Goal: Information Seeking & Learning: Learn about a topic

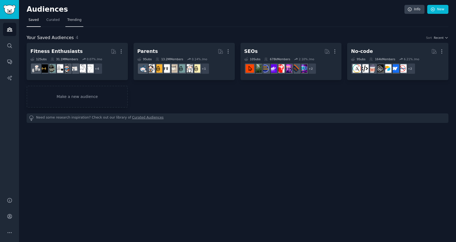
click at [74, 19] on span "Trending" at bounding box center [74, 20] width 14 height 5
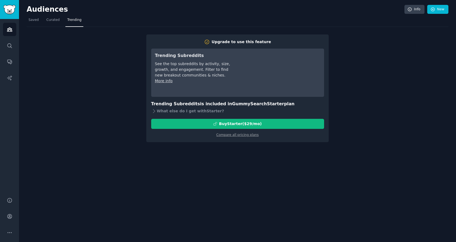
click at [62, 20] on nav "Saved Curated Trending" at bounding box center [237, 21] width 421 height 11
click at [56, 21] on span "Curated" at bounding box center [52, 20] width 13 height 5
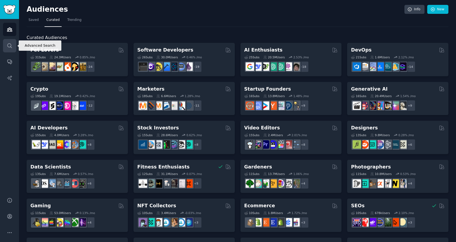
click at [7, 44] on icon "Sidebar" at bounding box center [9, 45] width 4 height 4
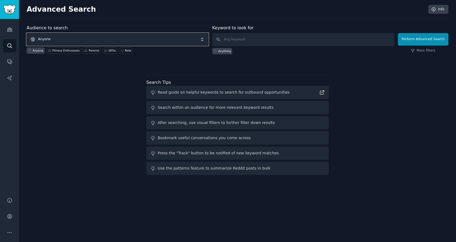
click at [72, 38] on span "Anyone" at bounding box center [118, 39] width 182 height 12
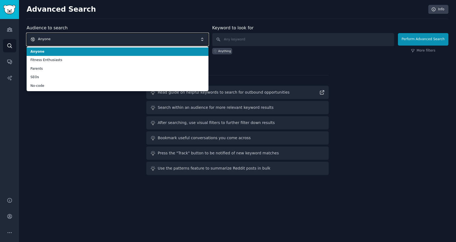
click at [72, 38] on span "Anyone" at bounding box center [118, 39] width 182 height 12
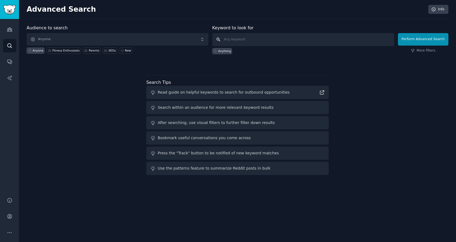
click at [240, 41] on input "text" at bounding box center [303, 39] width 182 height 13
type input "family organizer app"
click button "Perform Advanced Search" at bounding box center [423, 39] width 50 height 12
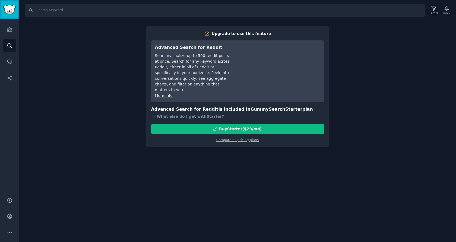
click at [9, 12] on img "Sidebar" at bounding box center [9, 9] width 12 height 9
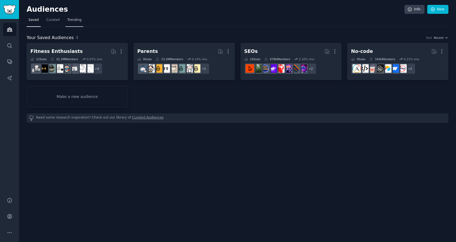
click at [72, 19] on span "Trending" at bounding box center [74, 20] width 14 height 5
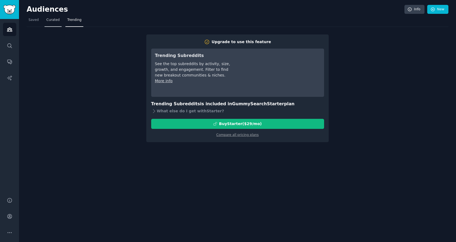
click at [53, 20] on span "Curated" at bounding box center [52, 20] width 13 height 5
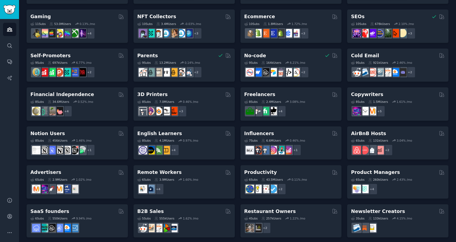
scroll to position [192, 0]
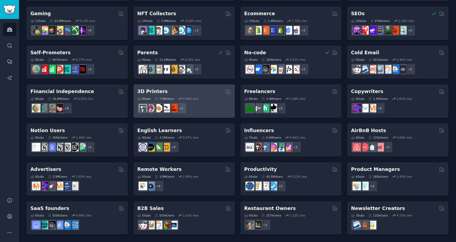
click at [206, 94] on div "3D Printers" at bounding box center [184, 91] width 94 height 7
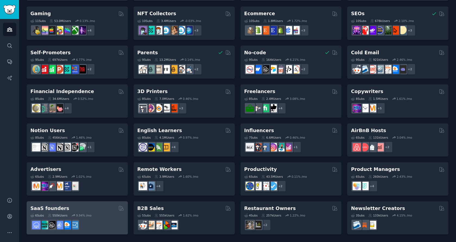
click at [105, 222] on div at bounding box center [77, 224] width 94 height 11
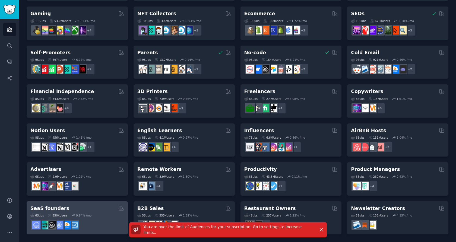
click at [62, 212] on div "6 Sub s 550k Users 9.94 % /mo" at bounding box center [77, 221] width 94 height 19
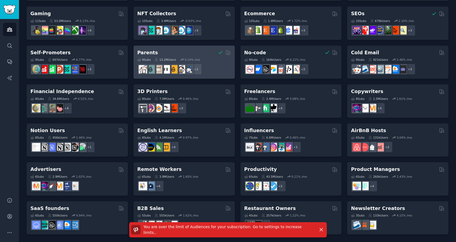
click at [206, 50] on div "Parents" at bounding box center [184, 52] width 94 height 7
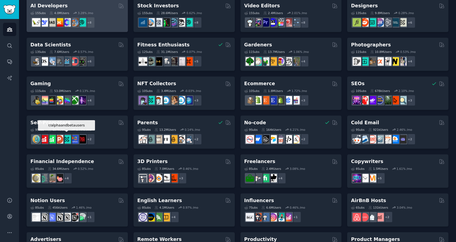
scroll to position [192, 0]
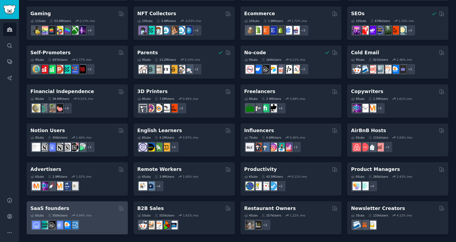
click at [99, 216] on div "6 Sub s 550k Users 9.94 % /mo" at bounding box center [77, 215] width 94 height 4
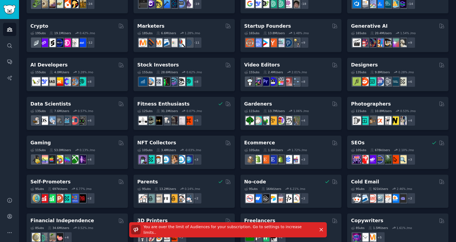
scroll to position [0, 0]
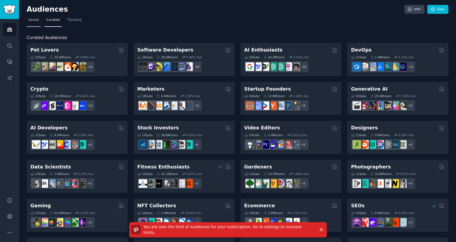
click at [36, 21] on span "Saved" at bounding box center [33, 20] width 10 height 5
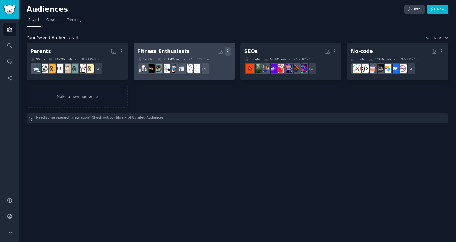
click at [228, 51] on icon "button" at bounding box center [228, 52] width 6 height 6
click at [214, 66] on div "Delete" at bounding box center [209, 62] width 26 height 11
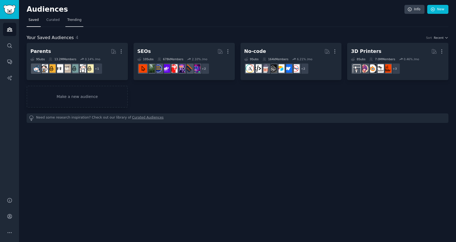
click at [69, 20] on span "Trending" at bounding box center [74, 20] width 14 height 5
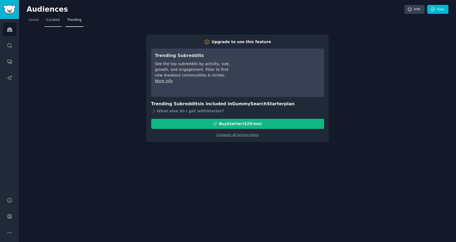
click at [54, 24] on link "Curated" at bounding box center [52, 21] width 17 height 11
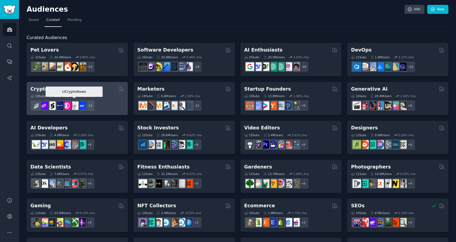
scroll to position [192, 0]
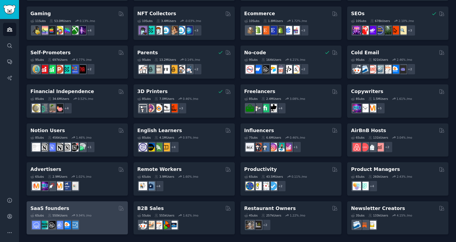
click at [105, 231] on div "SaaS founders 6 Sub s 550k Users 9.94 % /mo" at bounding box center [77, 217] width 101 height 33
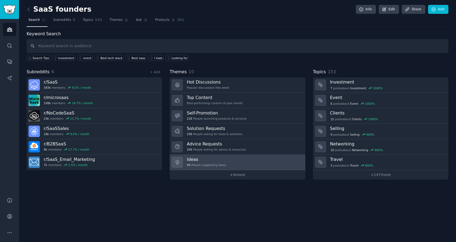
click at [221, 165] on div "94 People suggesting ideas" at bounding box center [206, 165] width 39 height 4
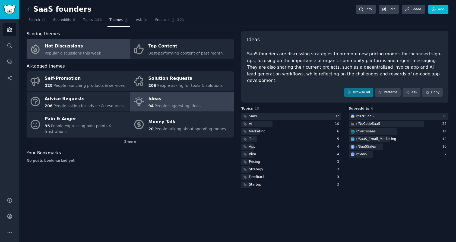
click at [72, 49] on div "Hot Discussions" at bounding box center [73, 46] width 56 height 9
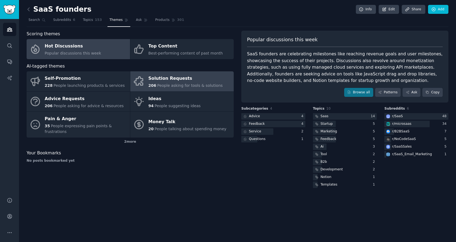
click at [192, 83] on div "206 People asking for tools & solutions" at bounding box center [185, 86] width 74 height 6
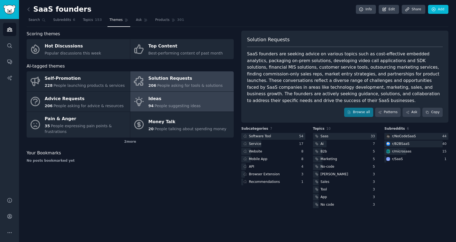
click at [187, 108] on div "94 People suggesting ideas" at bounding box center [174, 106] width 52 height 6
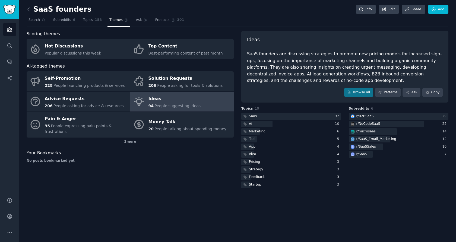
click at [360, 66] on div "SaaS founders are discussing strategies to promote new pricing models for incre…" at bounding box center [345, 67] width 196 height 33
click at [421, 68] on div "SaaS founders are discussing strategies to promote new pricing models for incre…" at bounding box center [345, 67] width 196 height 33
copy div "developing decentralized invoice apps"
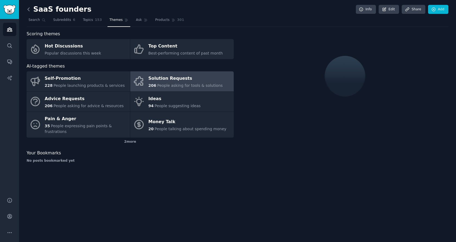
click at [28, 11] on icon at bounding box center [29, 10] width 6 height 6
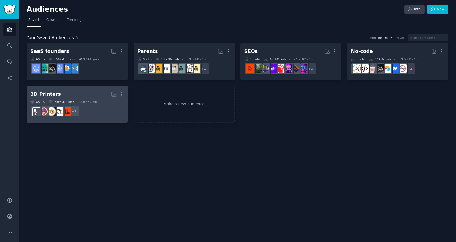
click at [102, 89] on h2 "3D Printers More" at bounding box center [77, 93] width 94 height 9
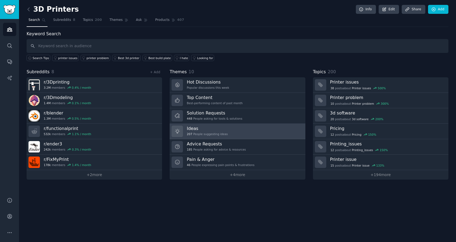
click at [219, 131] on div "Ideas 207 People suggesting ideas" at bounding box center [207, 131] width 41 height 11
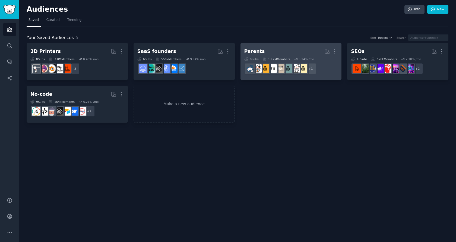
click at [275, 48] on h2 "Parents More" at bounding box center [291, 51] width 94 height 9
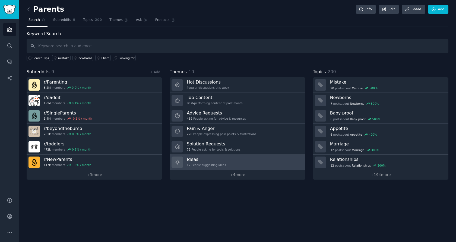
click at [223, 158] on h3 "Ideas" at bounding box center [206, 159] width 39 height 6
